Goal: Check status: Check status

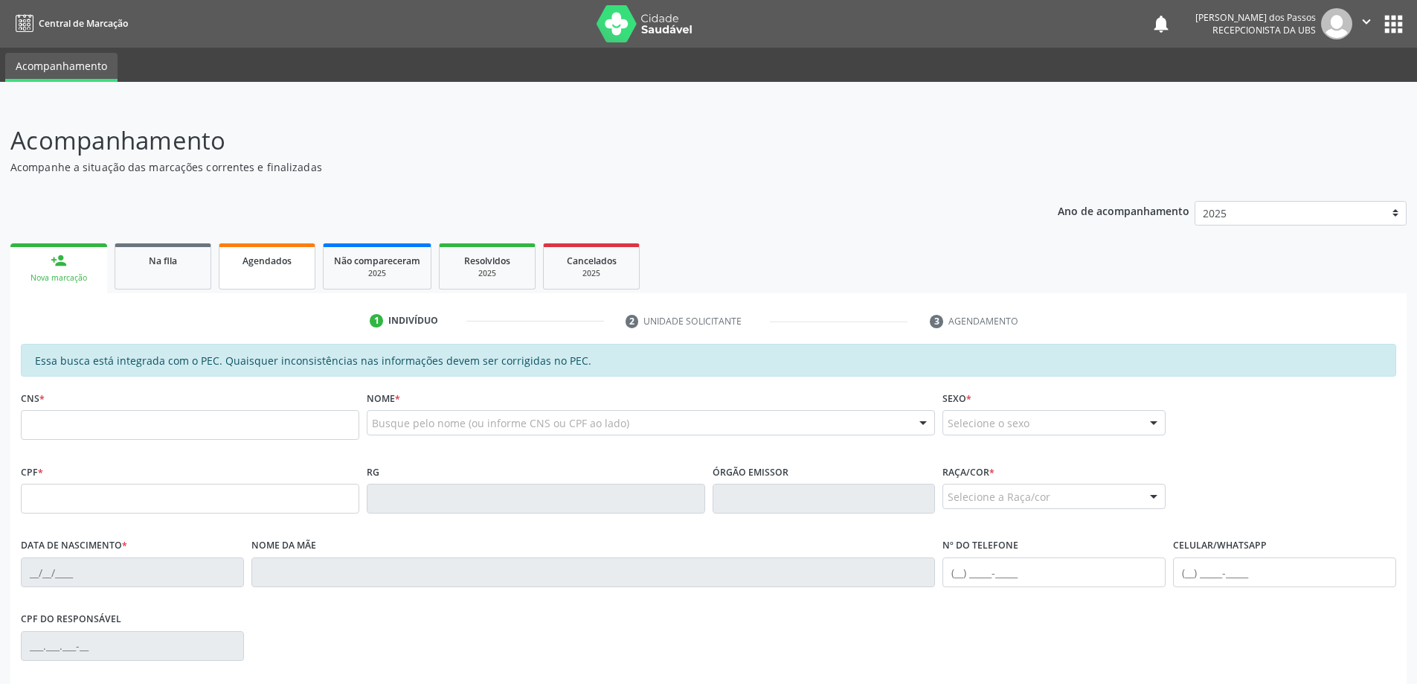
click at [274, 262] on span "Agendados" at bounding box center [267, 260] width 49 height 13
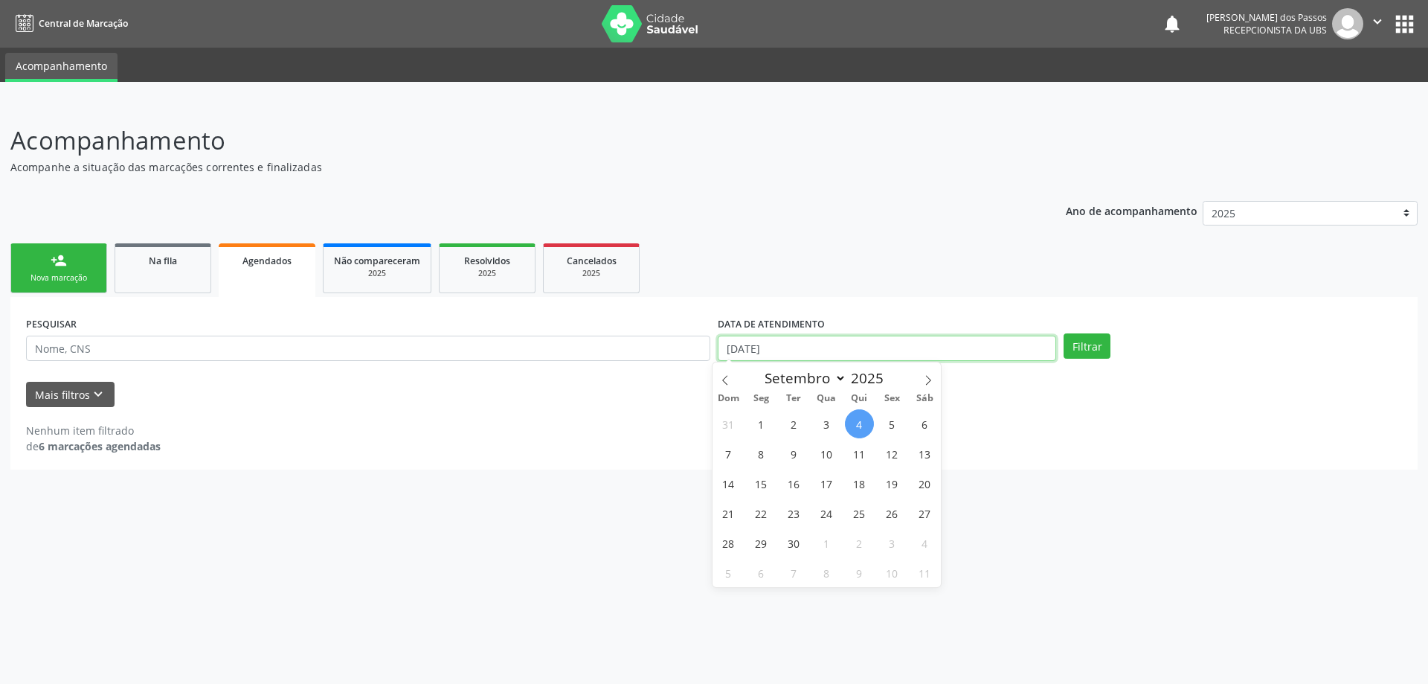
click at [762, 353] on input "[DATE]" at bounding box center [887, 347] width 338 height 25
click at [735, 377] on span at bounding box center [725, 374] width 25 height 25
select select "7"
click at [893, 424] on span "1" at bounding box center [892, 423] width 29 height 29
type input "[DATE]"
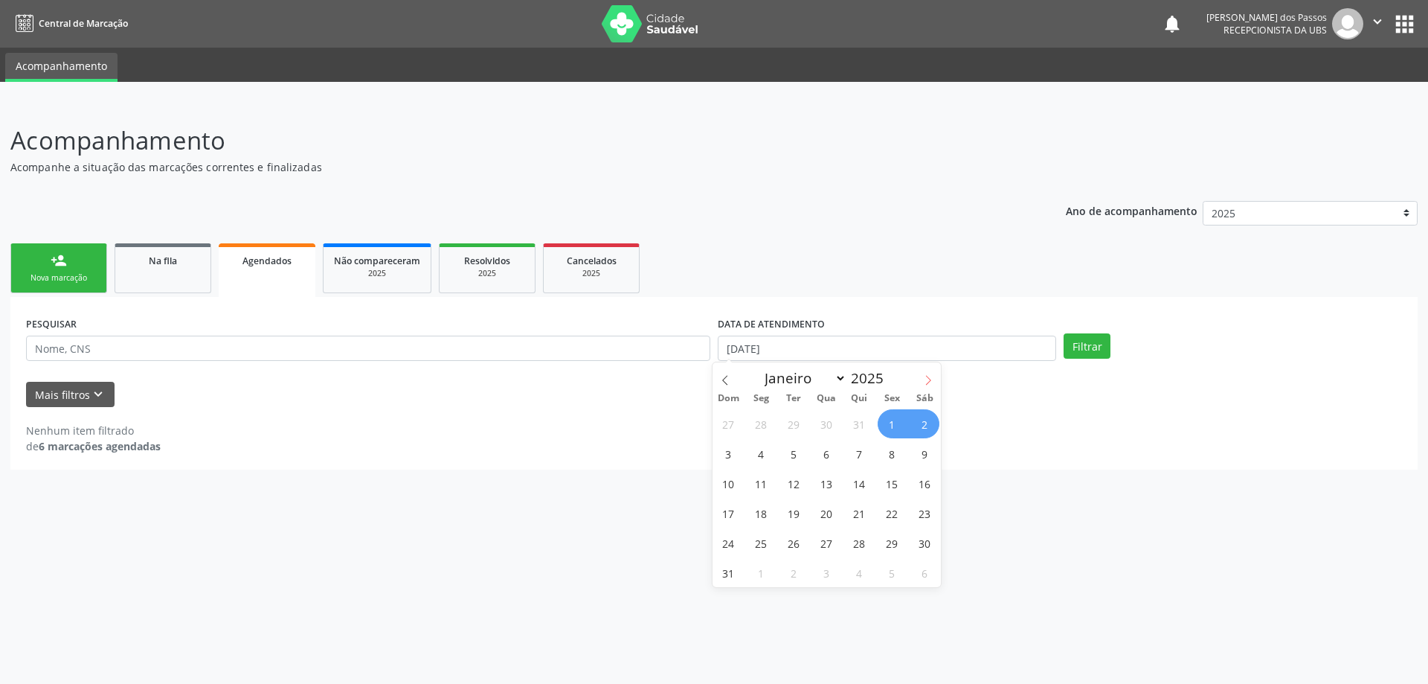
click at [925, 379] on icon at bounding box center [928, 380] width 10 height 10
select select "8"
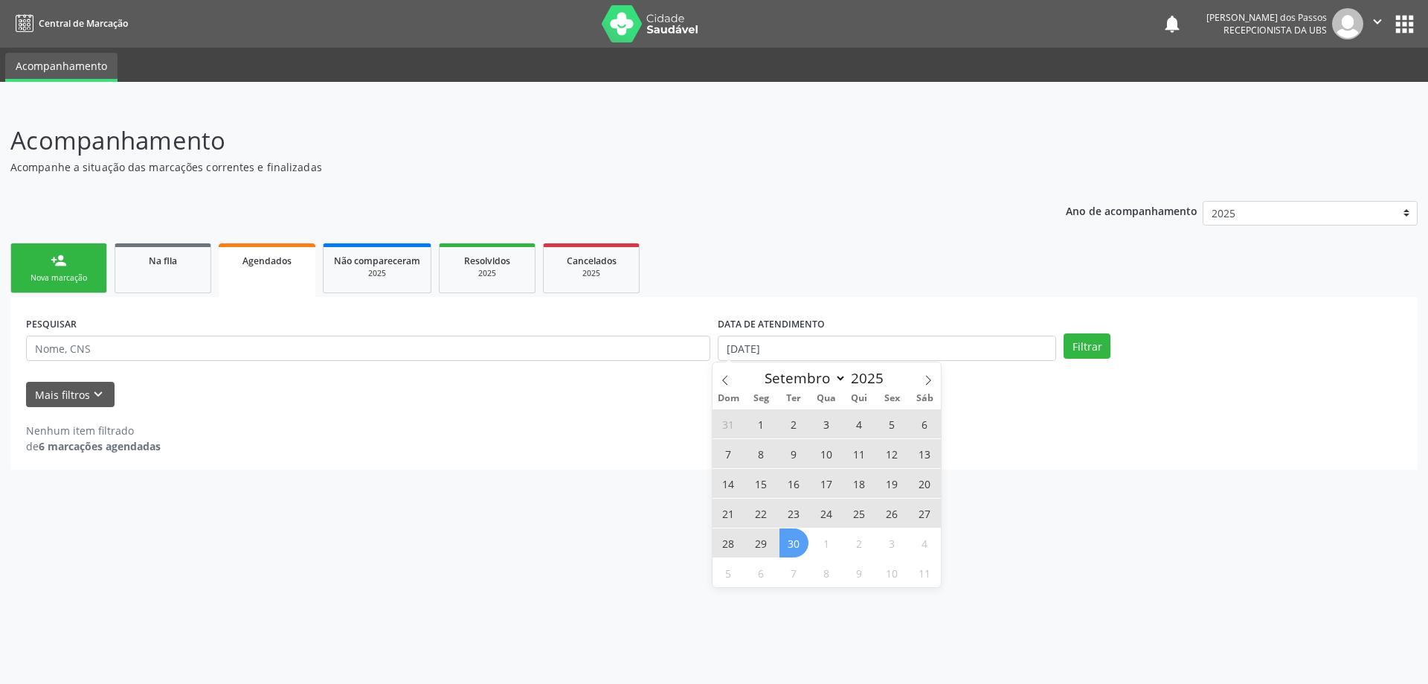
click at [789, 550] on span "30" at bounding box center [794, 542] width 29 height 29
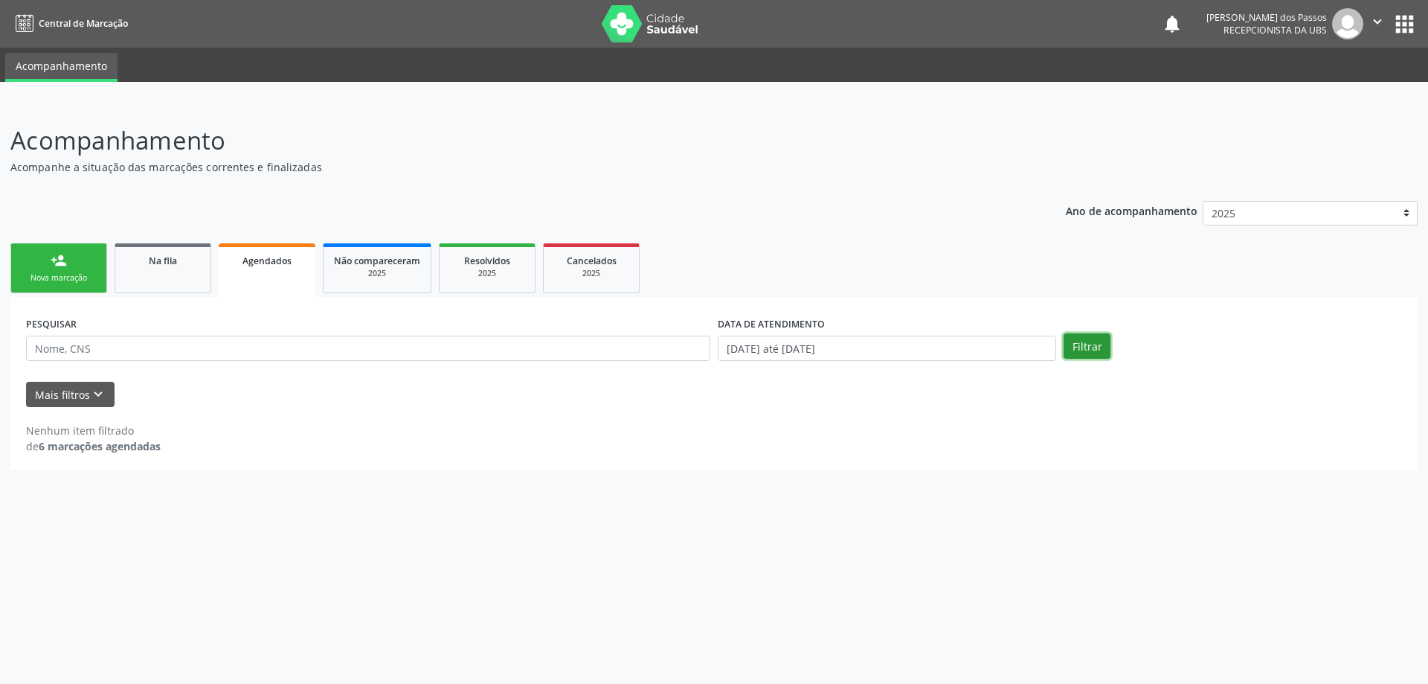
click at [1094, 342] on button "Filtrar" at bounding box center [1087, 345] width 47 height 25
